Goal: Communication & Community: Answer question/provide support

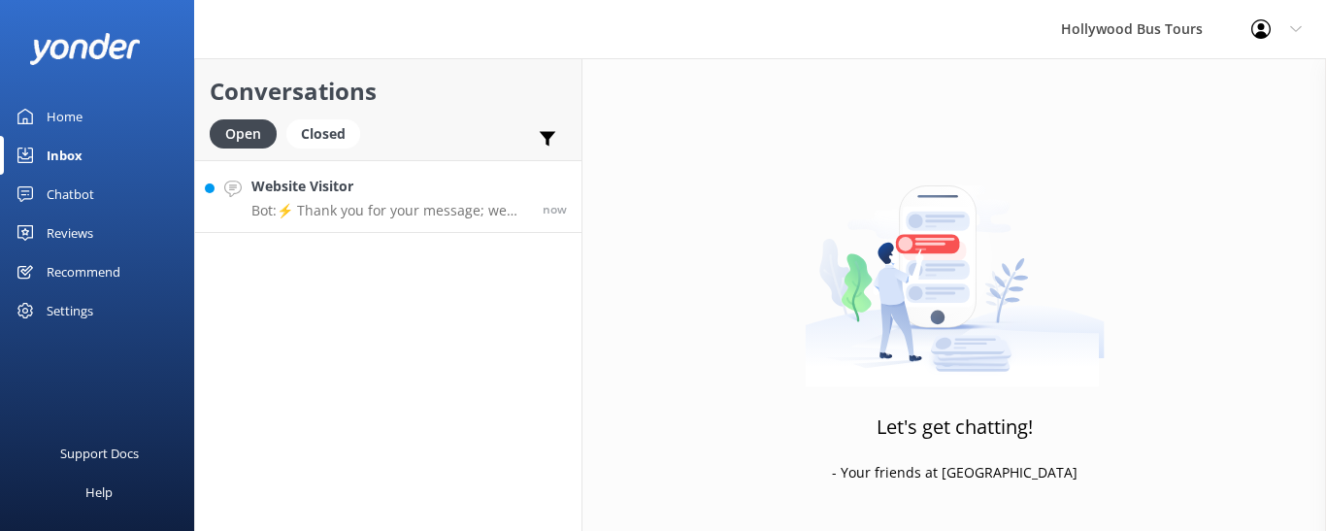
click at [438, 202] on p "Bot: ⚡ Thank you for your message; we are connecting you to a team member who w…" at bounding box center [389, 210] width 277 height 17
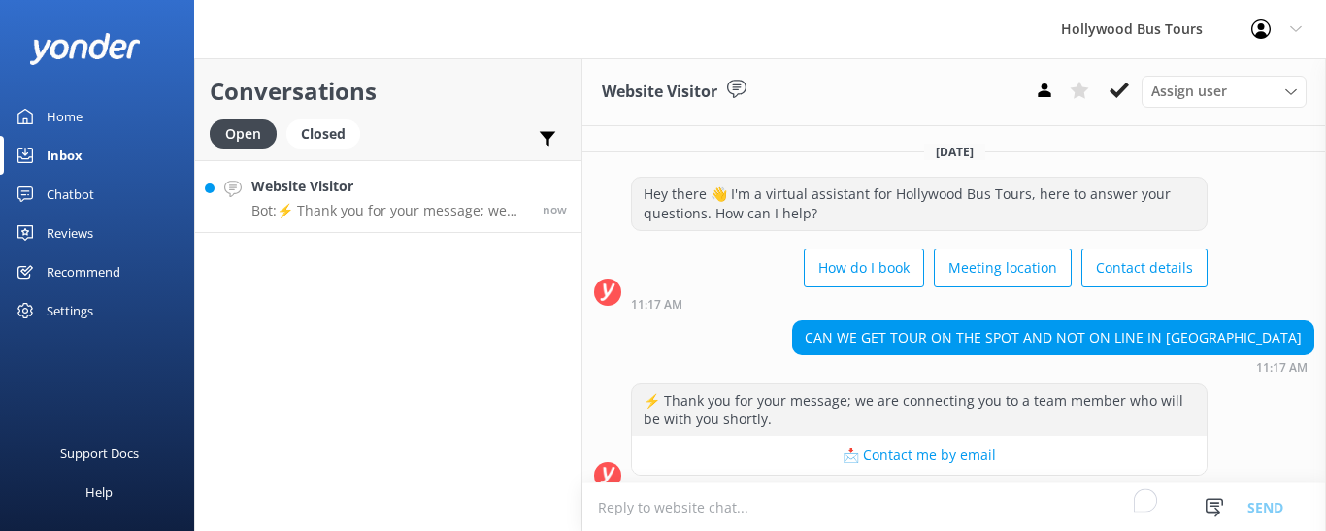
scroll to position [21, 0]
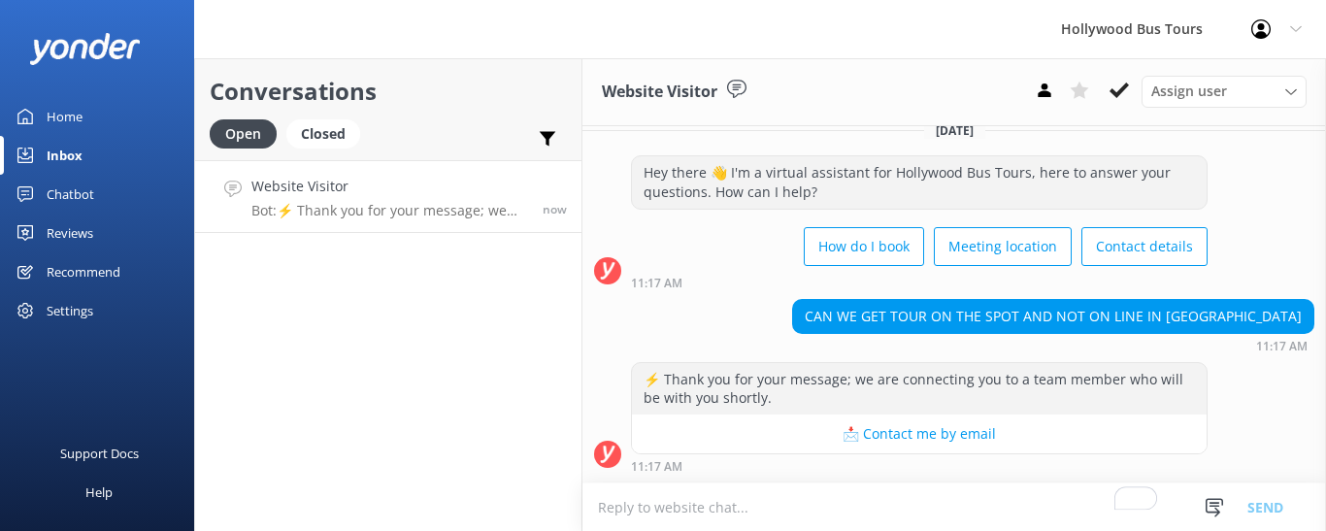
click at [744, 499] on textarea "To enrich screen reader interactions, please activate Accessibility in Grammarl…" at bounding box center [955, 508] width 744 height 48
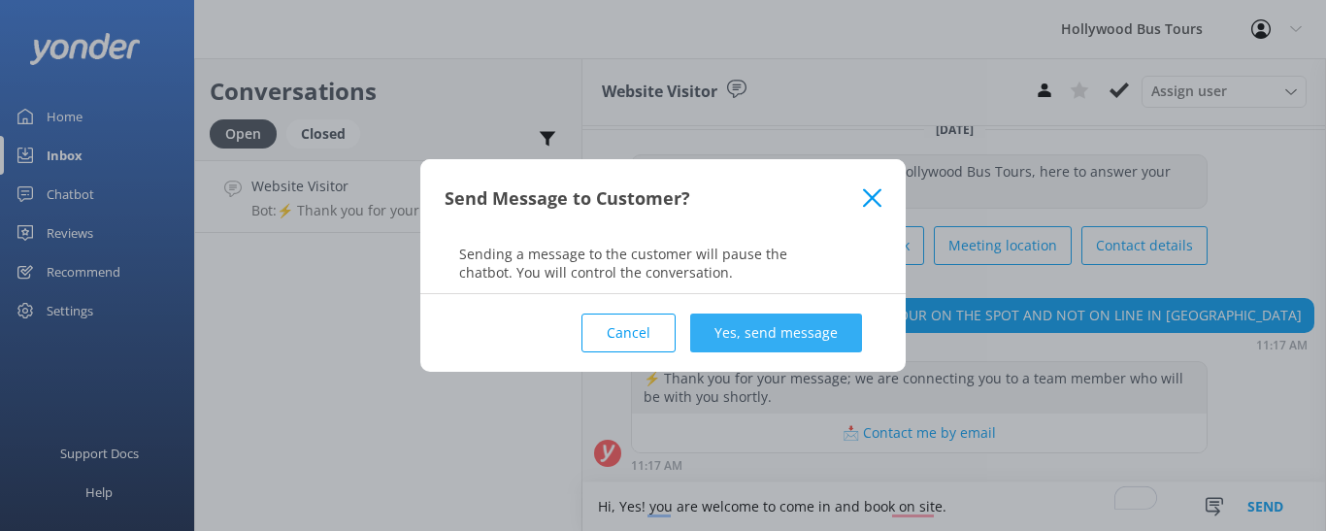
type textarea "Hi, Yes! you are welcome to come in and book on site."
click at [765, 336] on button "Yes, send message" at bounding box center [776, 333] width 172 height 39
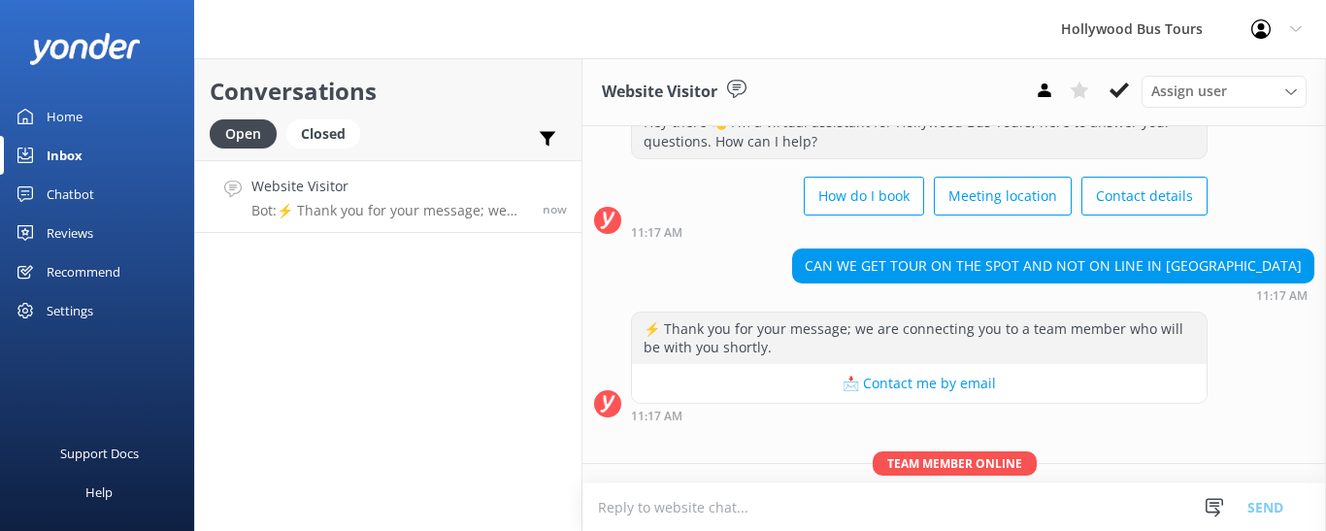
scroll to position [149, 0]
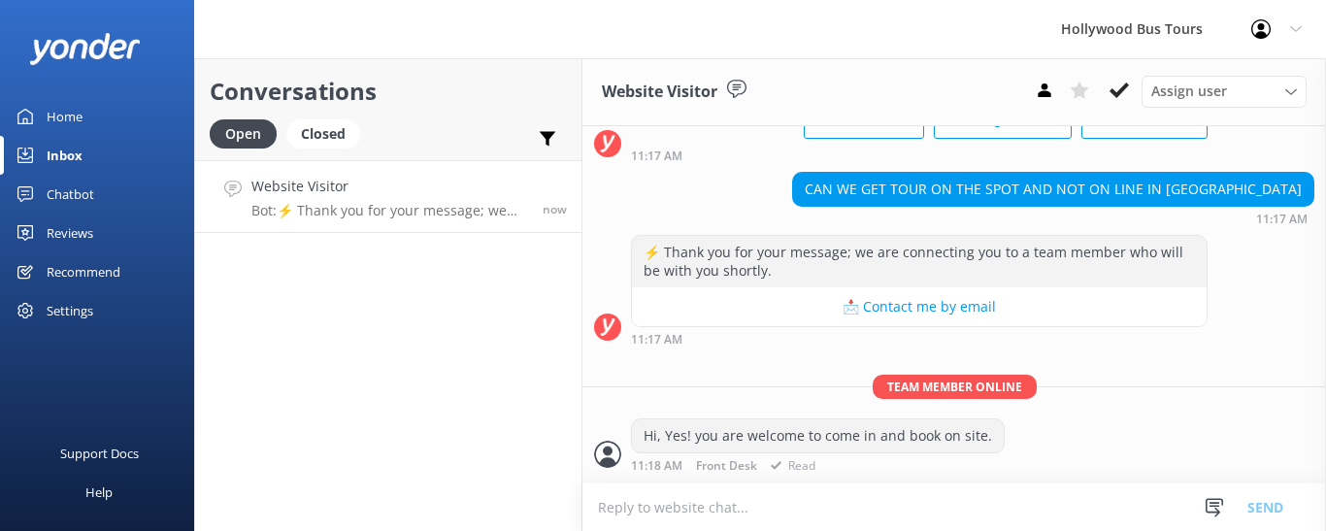
click at [691, 478] on div "Team member online Hi, Yes! you are welcome to come in and book on site. 11:18 …" at bounding box center [955, 429] width 744 height 108
click at [685, 513] on textarea "To enrich screen reader interactions, please activate Accessibility in Grammarl…" at bounding box center [955, 508] width 744 height 48
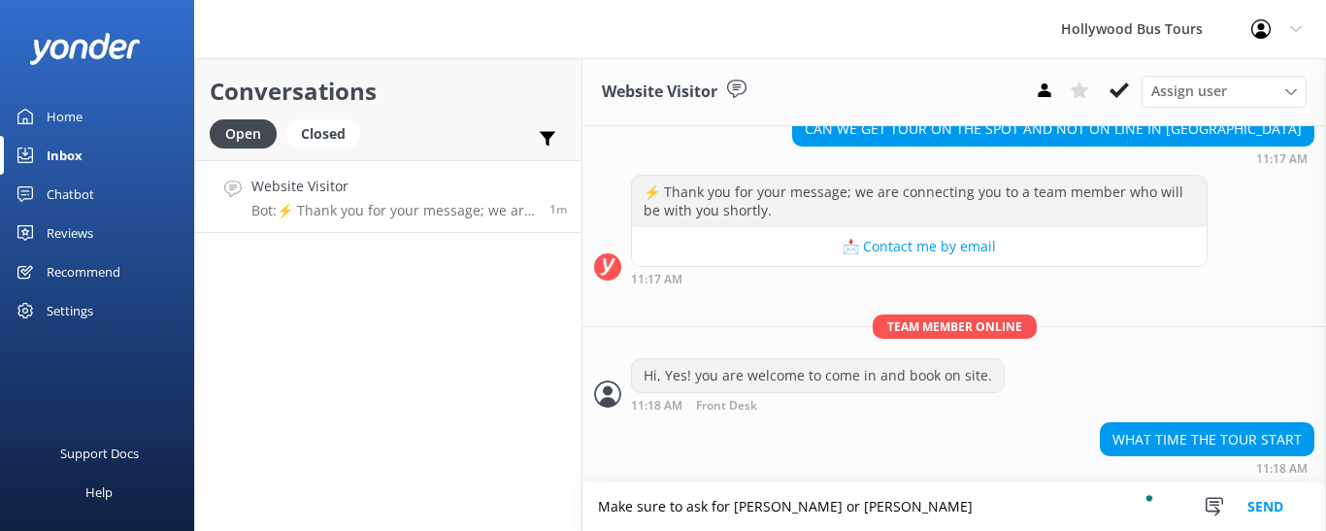
scroll to position [212, 0]
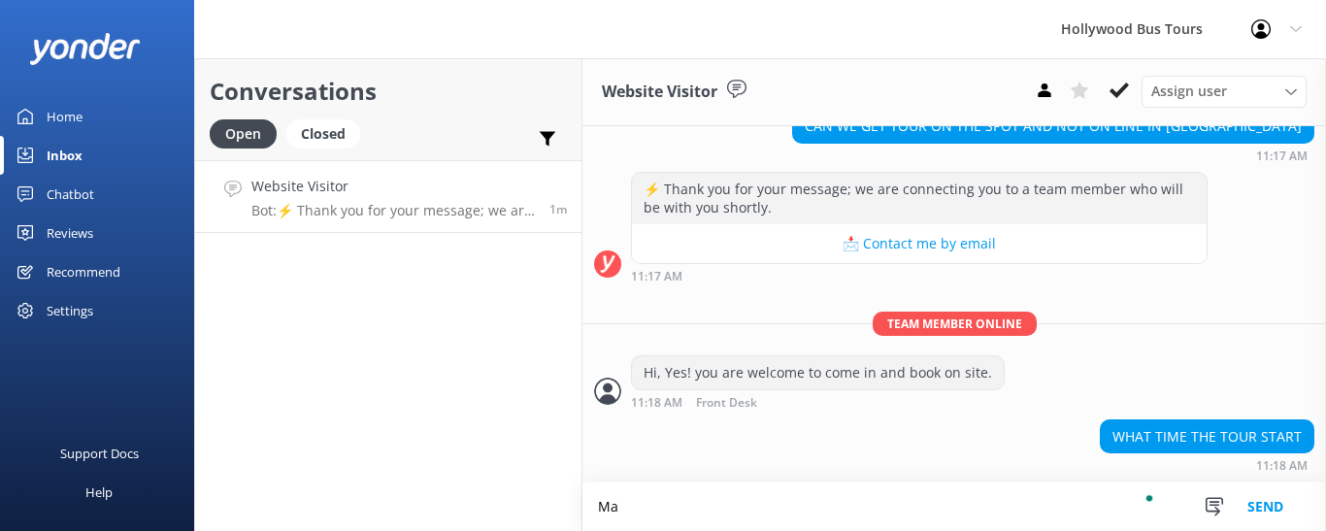
type textarea "M"
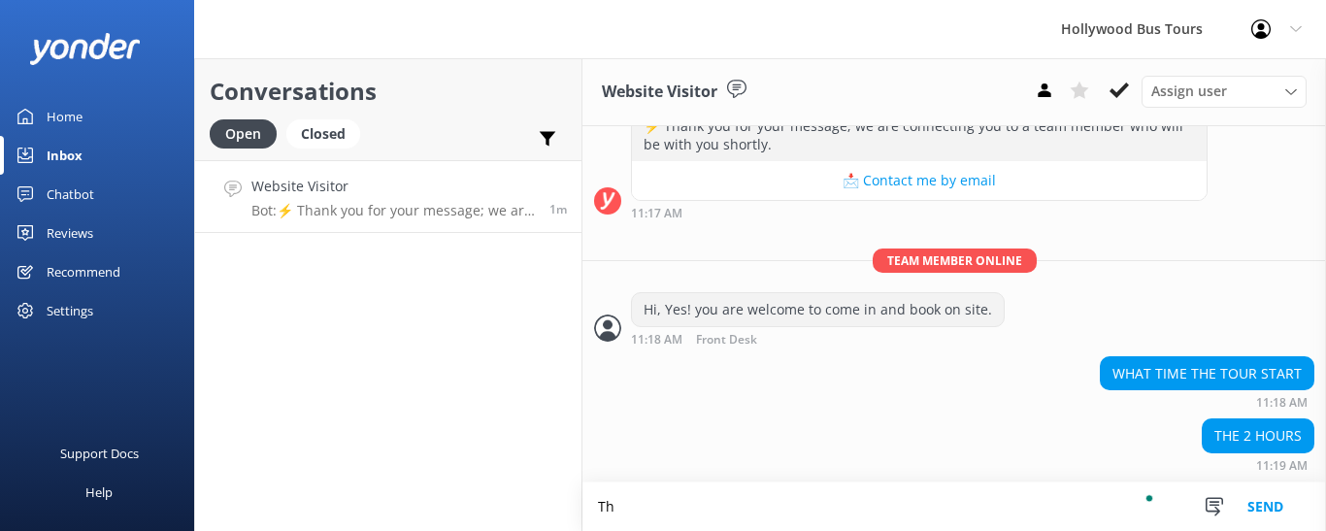
type textarea "T"
type textarea "Every hour from 9 am- 5pm"
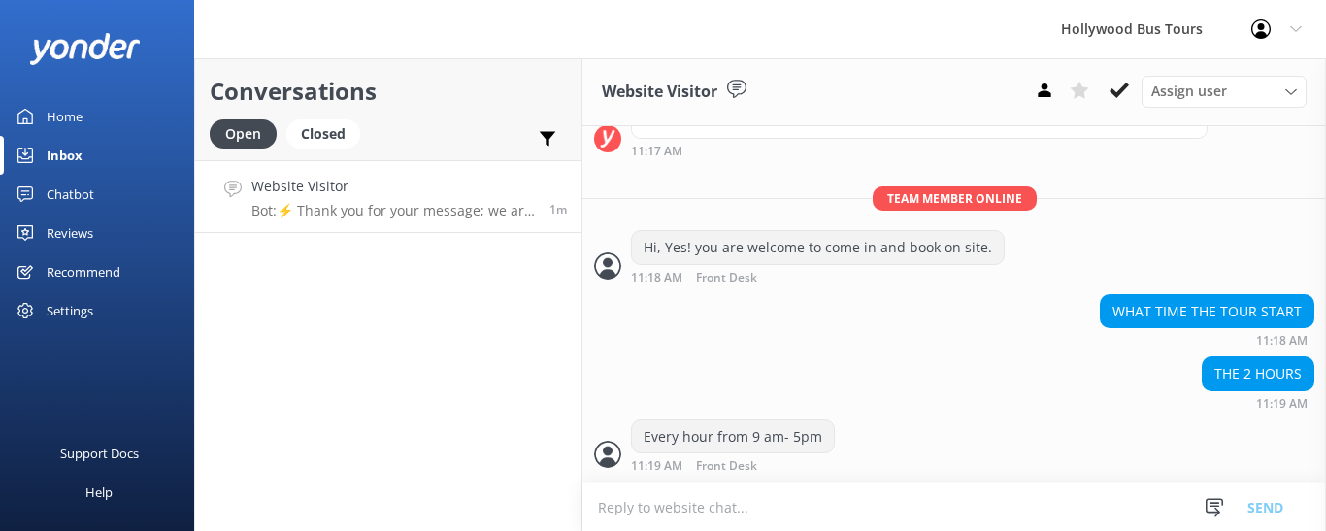
scroll to position [1, 0]
click at [686, 508] on textarea "To enrich screen reader interactions, please activate Accessibility in Grammarl…" at bounding box center [955, 508] width 744 height 48
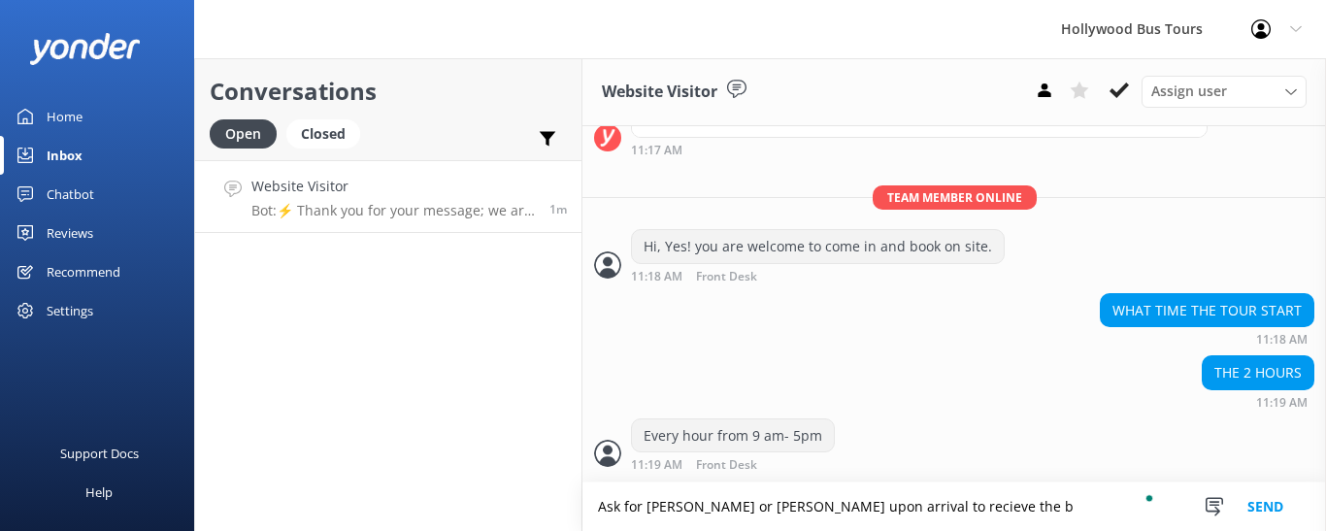
scroll to position [401, 0]
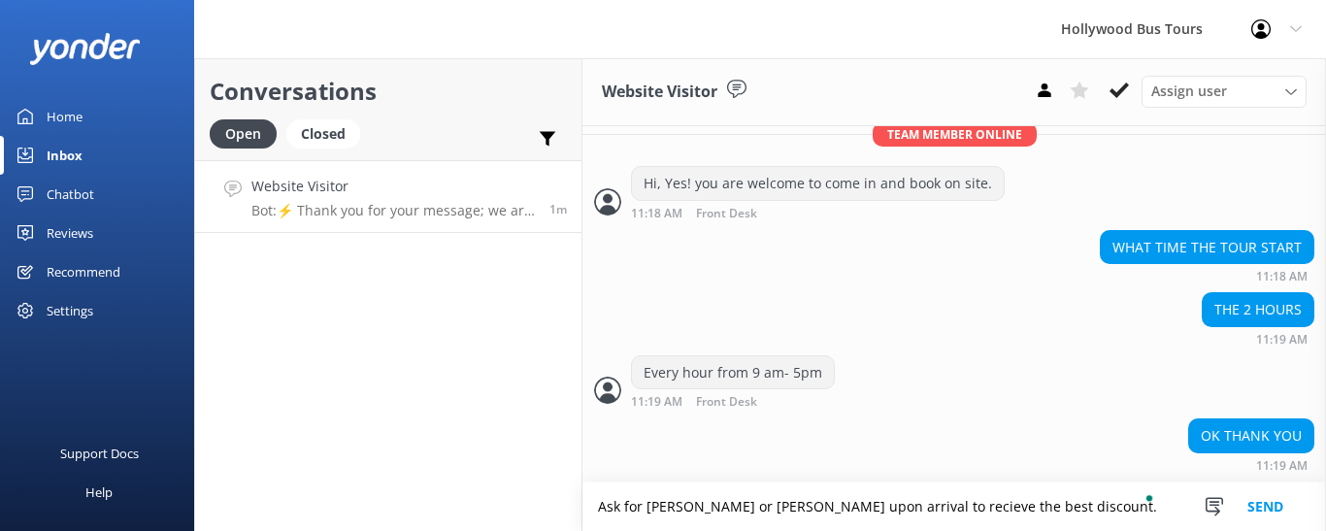
type textarea "Ask for [PERSON_NAME] or [PERSON_NAME] upon arrival to recieve the best discoun…"
click at [1273, 505] on button "Send" at bounding box center [1265, 507] width 73 height 49
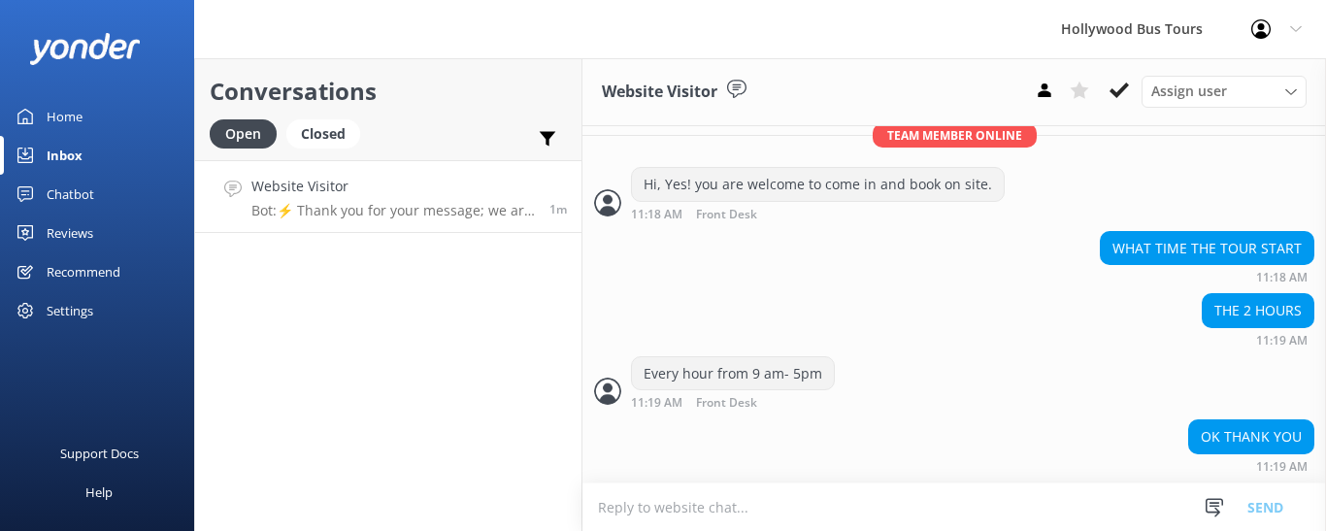
scroll to position [463, 0]
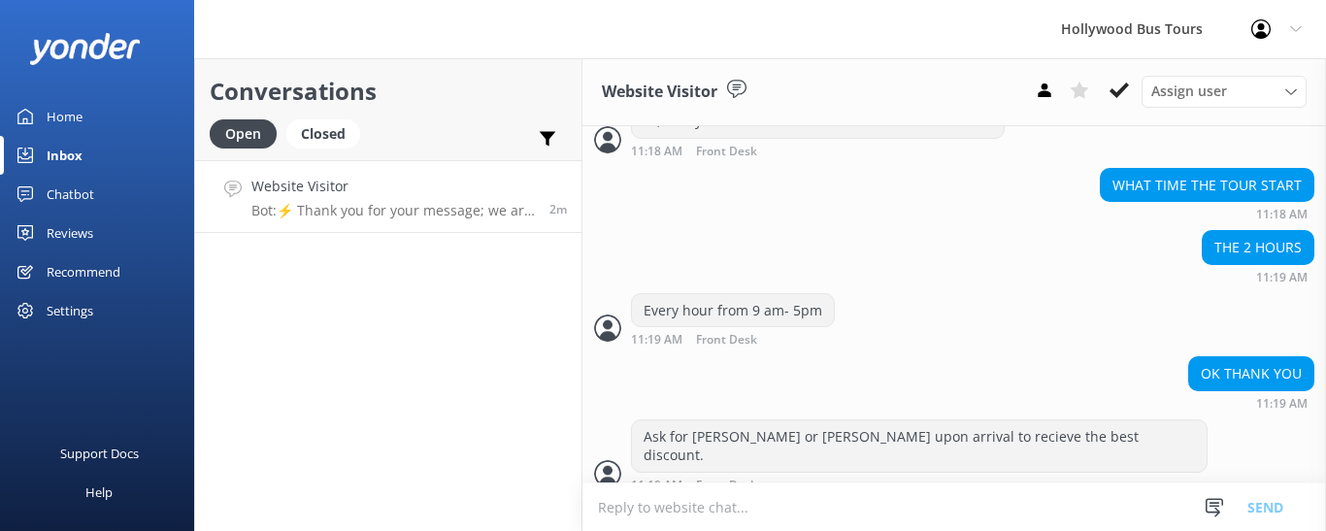
click at [677, 504] on textarea "To enrich screen reader interactions, please activate Accessibility in Grammarl…" at bounding box center [955, 508] width 744 height 48
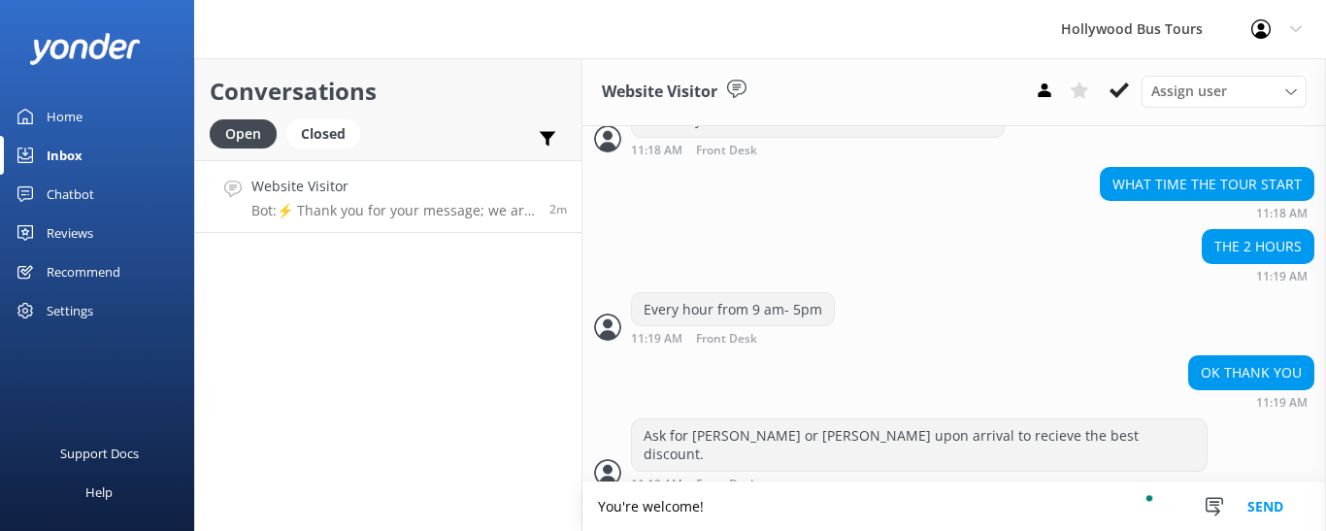
type textarea "You're welcome!"
click at [1280, 510] on button "Send" at bounding box center [1265, 507] width 73 height 49
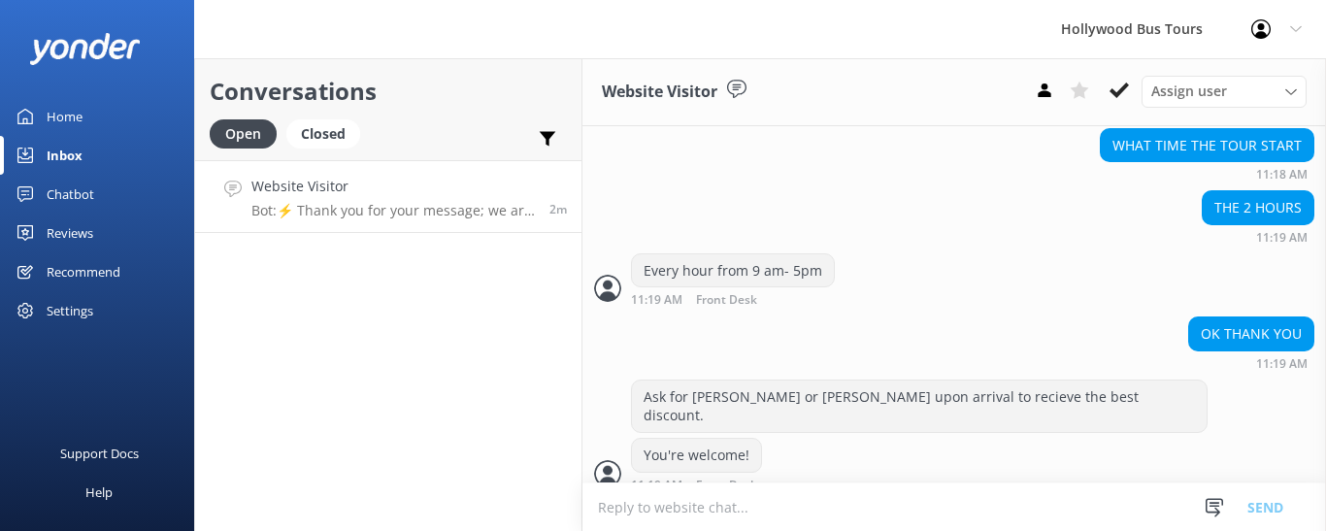
scroll to position [566, 0]
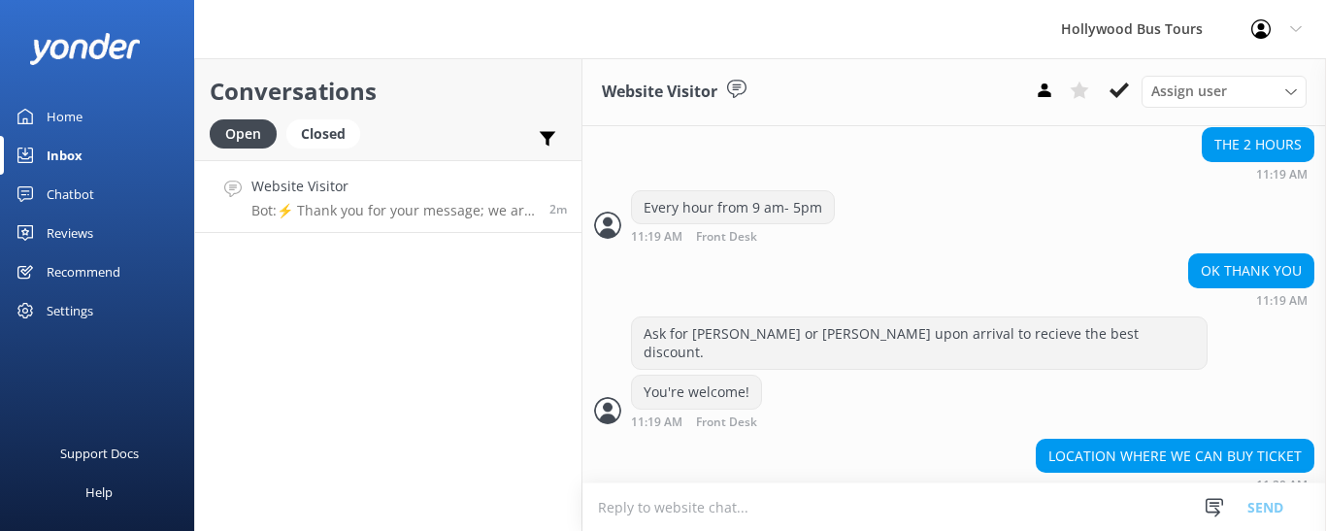
click at [684, 499] on textarea "To enrich screen reader interactions, please activate Accessibility in Grammarl…" at bounding box center [955, 508] width 744 height 48
type textarea "7"
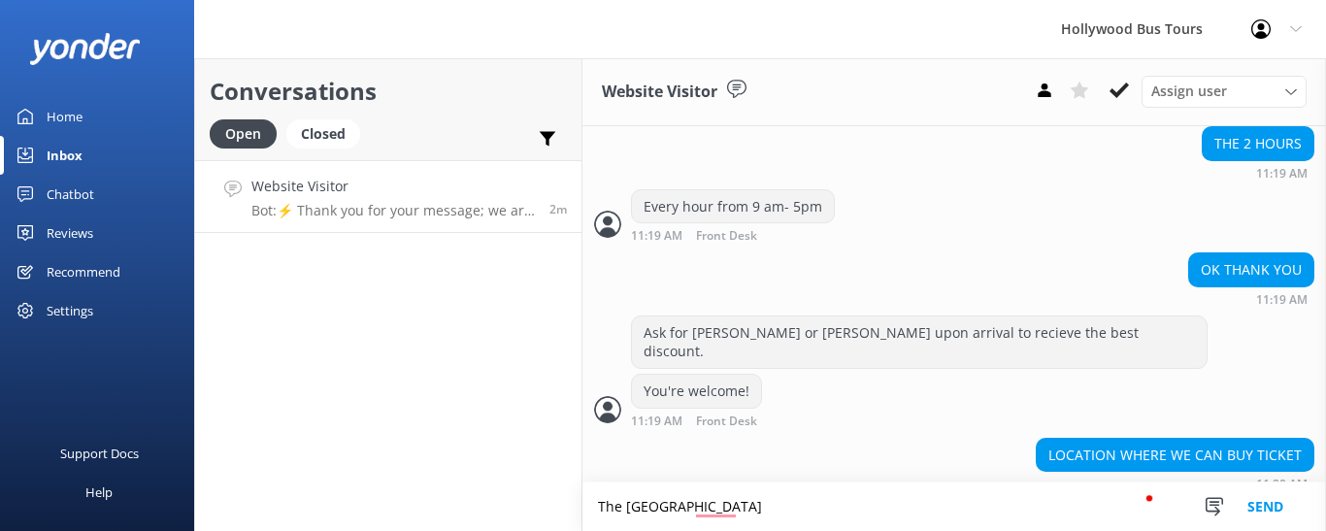
click at [717, 500] on textarea "The [GEOGRAPHIC_DATA]" at bounding box center [955, 507] width 744 height 49
click at [718, 511] on textarea "The [GEOGRAPHIC_DATA]" at bounding box center [955, 507] width 744 height 49
click at [829, 505] on textarea "The [GEOGRAPHIC_DATA]" at bounding box center [955, 507] width 744 height 49
type textarea "The [GEOGRAPHIC_DATA] at [STREET_ADDRESS]"
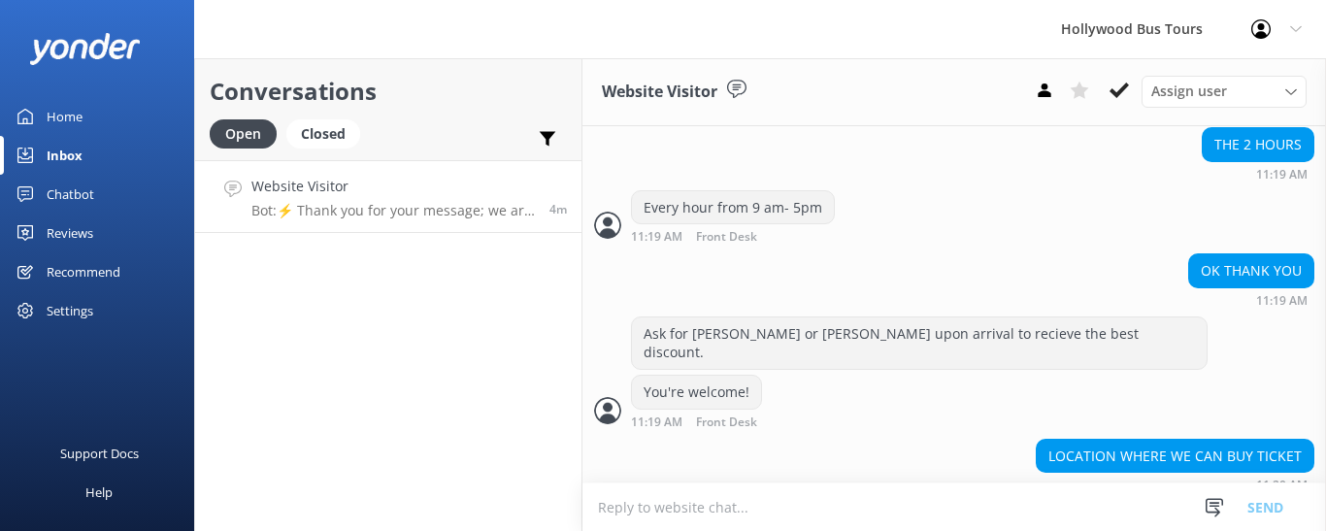
scroll to position [629, 0]
